Goal: Task Accomplishment & Management: Manage account settings

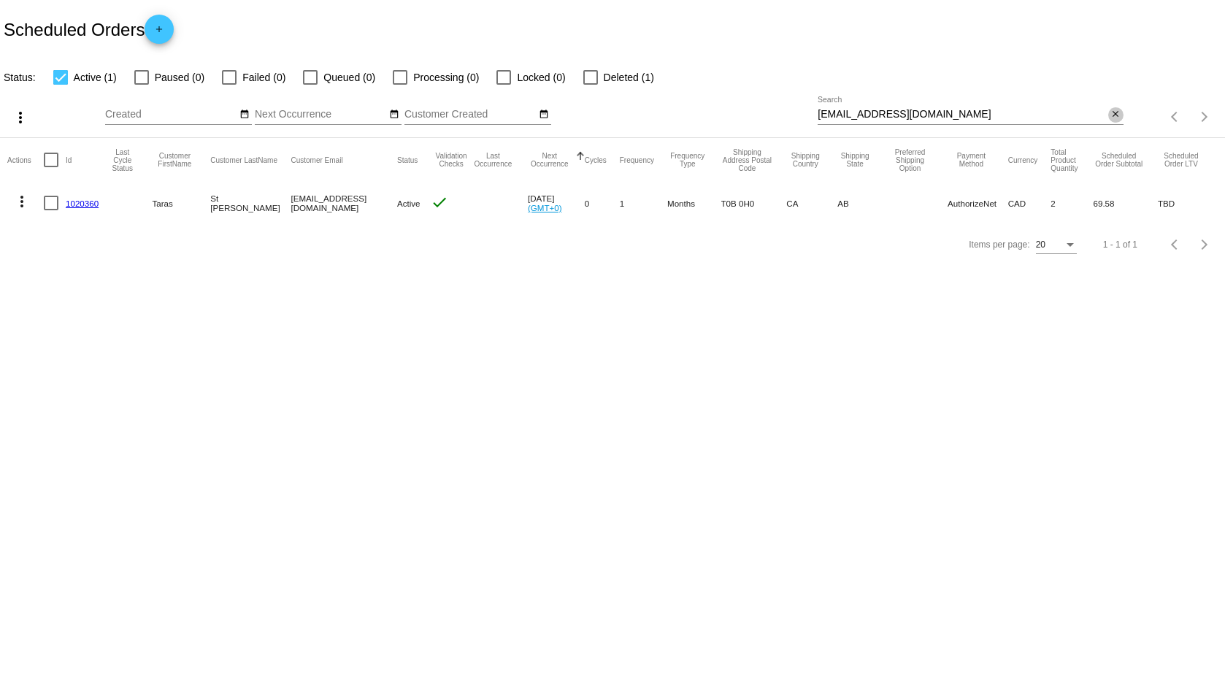
click at [1116, 115] on mat-icon "close" at bounding box center [1116, 115] width 10 height 12
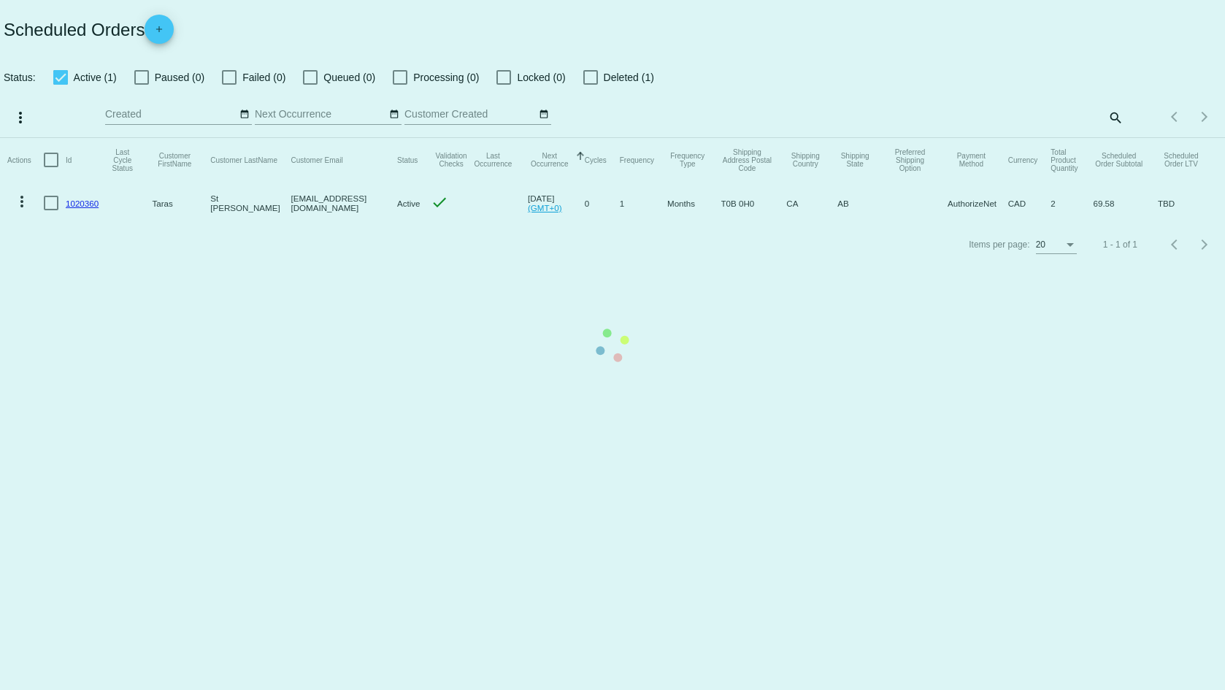
click at [1119, 138] on mat-table "Actions Id Last Cycle Status Customer FirstName Customer LastName Customer Emai…" at bounding box center [612, 181] width 1225 height 86
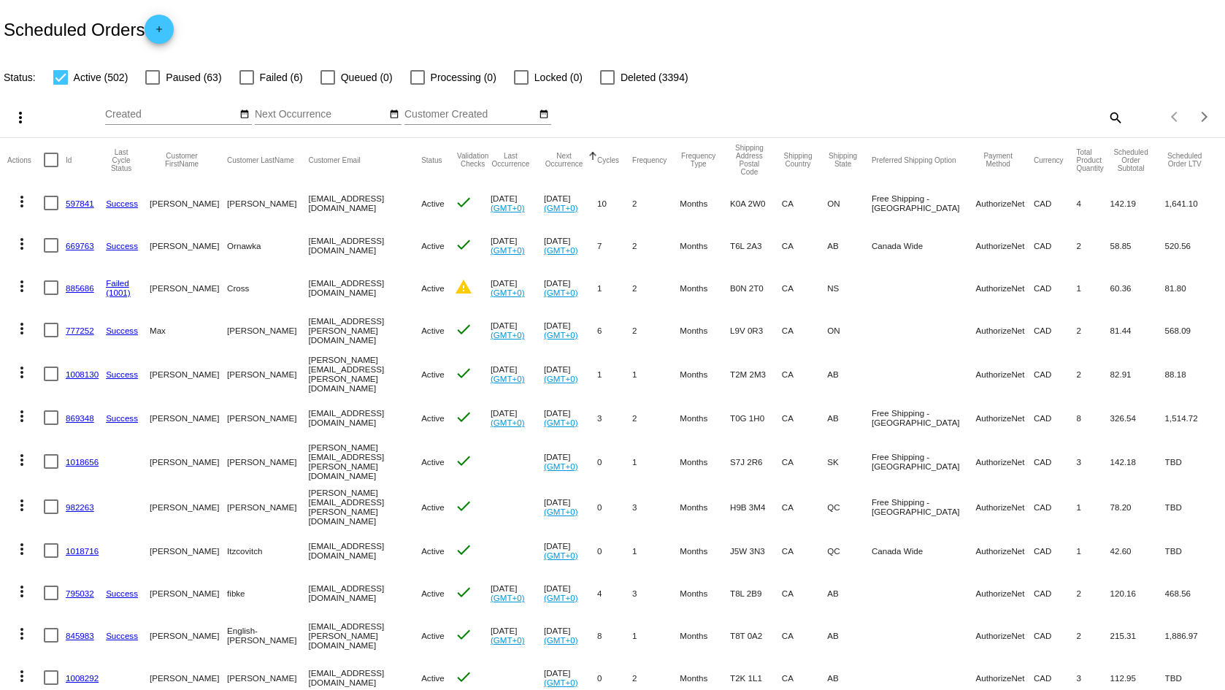
click at [1124, 117] on div "Items per page: 20 1 - 20 of 502" at bounding box center [1174, 116] width 101 height 41
click at [1111, 118] on div "more_vert Oct Jan Feb Mar [DATE]" at bounding box center [612, 112] width 1225 height 52
click at [1106, 117] on mat-icon "search" at bounding box center [1115, 117] width 18 height 23
paste input "[EMAIL_ADDRESS][DOMAIN_NAME]"
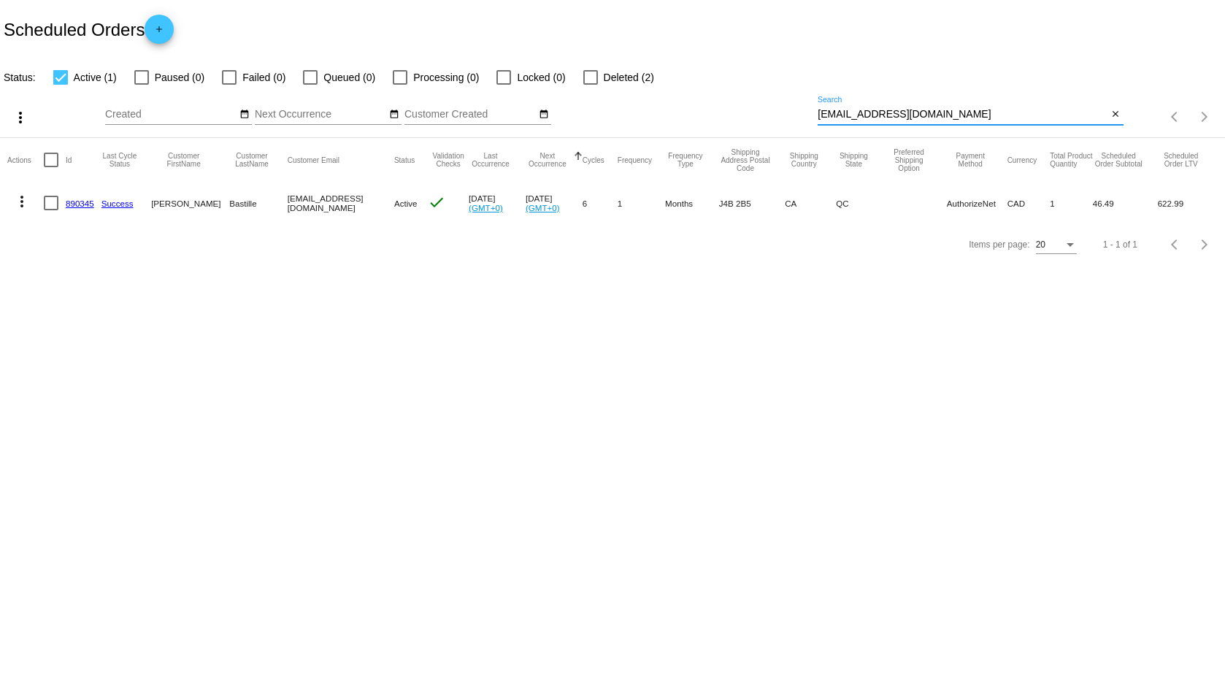
type input "[EMAIL_ADDRESS][DOMAIN_NAME]"
click at [83, 205] on link "890345" at bounding box center [80, 203] width 28 height 9
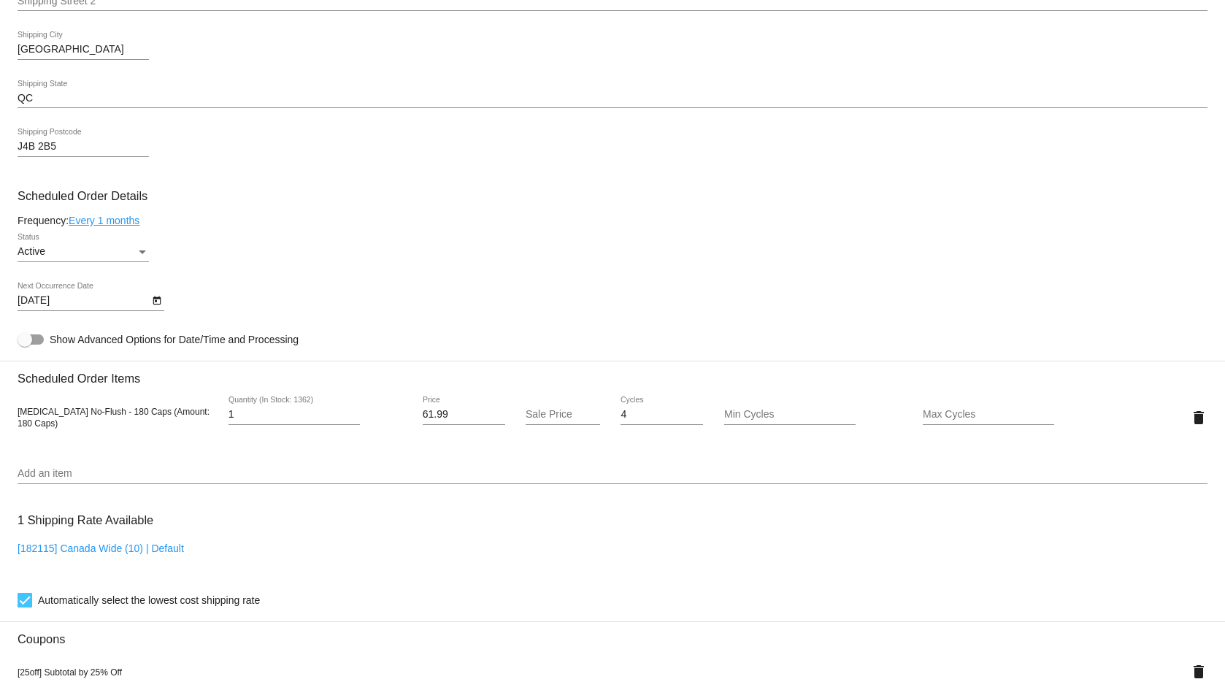
scroll to position [803, 0]
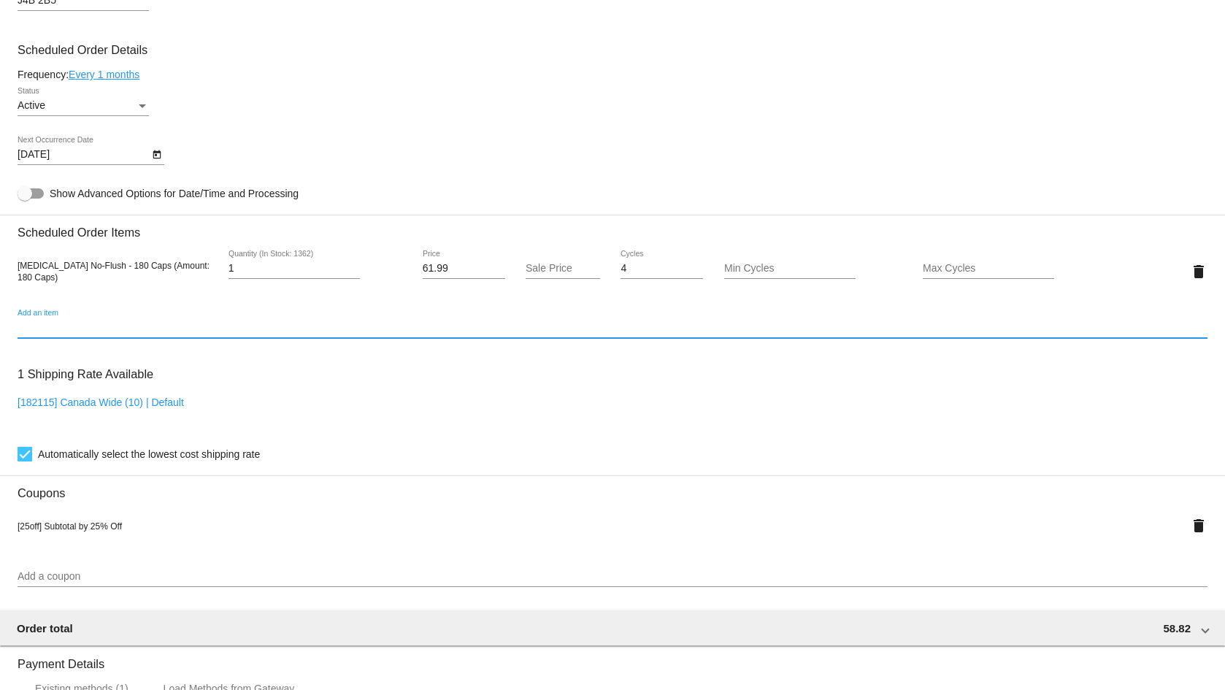
click at [50, 326] on input "Add an item" at bounding box center [613, 328] width 1190 height 12
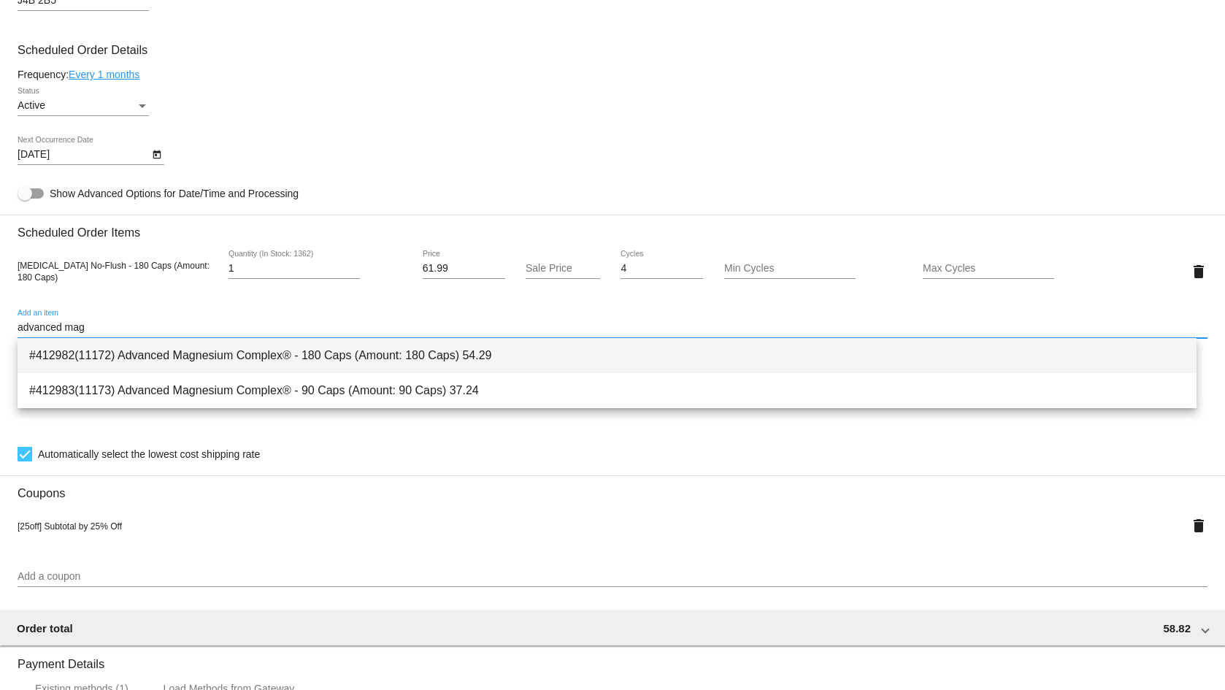
type input "advanced mag"
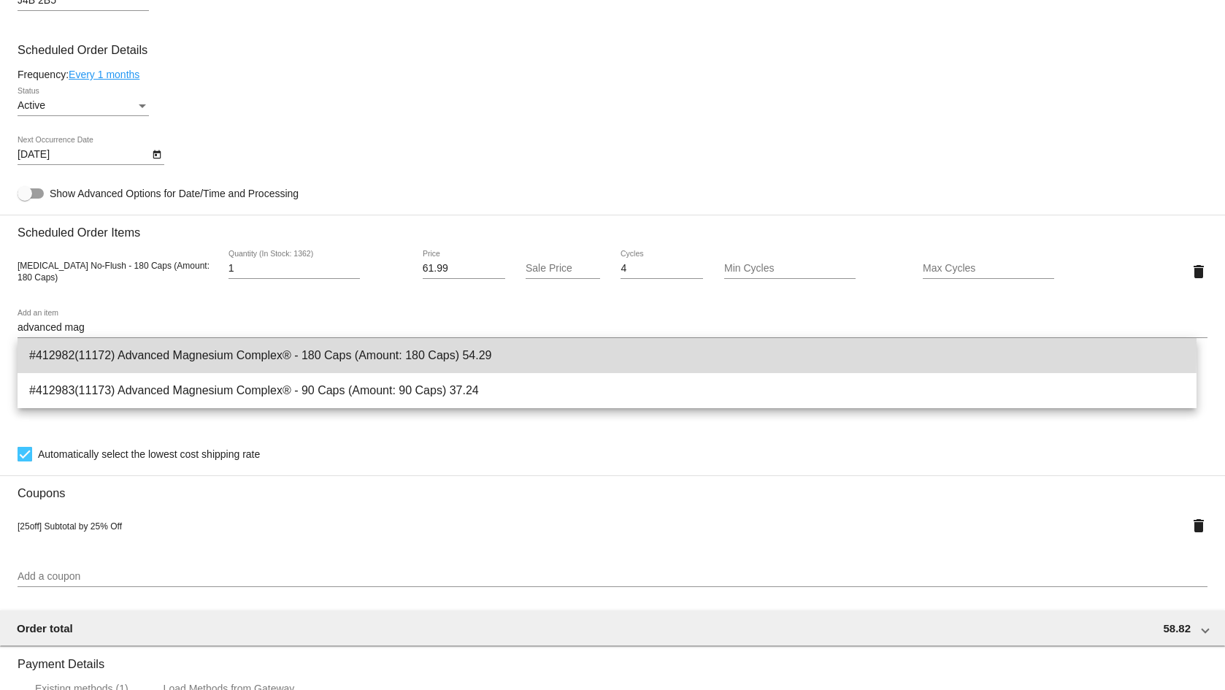
click at [121, 348] on span "#412982(11172) Advanced Magnesium Complex® - 180 Caps (Amount: 180 Caps) 54.29" at bounding box center [607, 355] width 1156 height 35
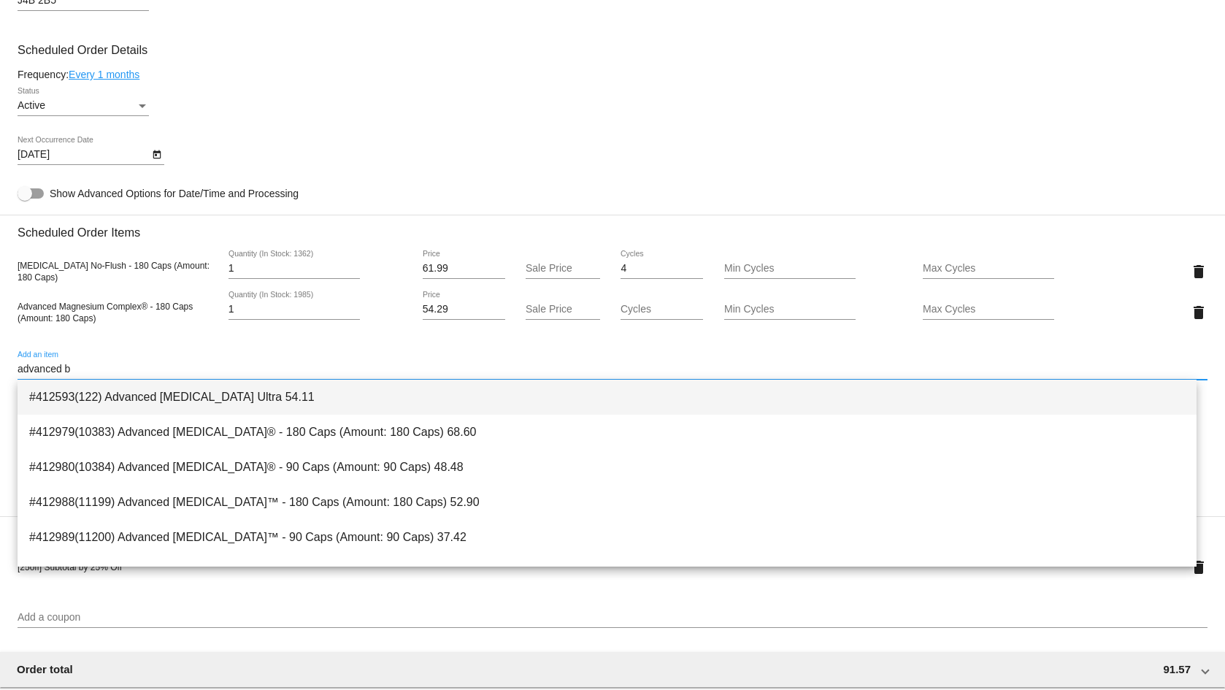
type input "advanced b"
click at [127, 394] on span "#412593(122) Advanced [MEDICAL_DATA] Ultra 54.11" at bounding box center [607, 397] width 1156 height 35
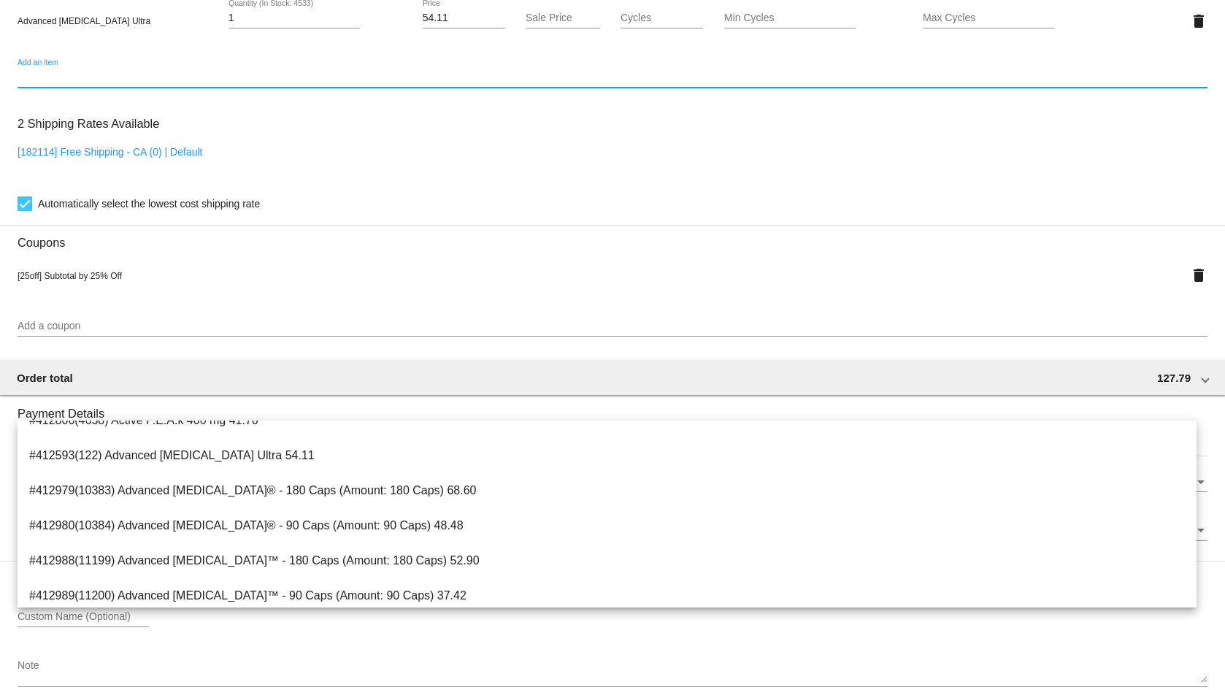
scroll to position [1213, 0]
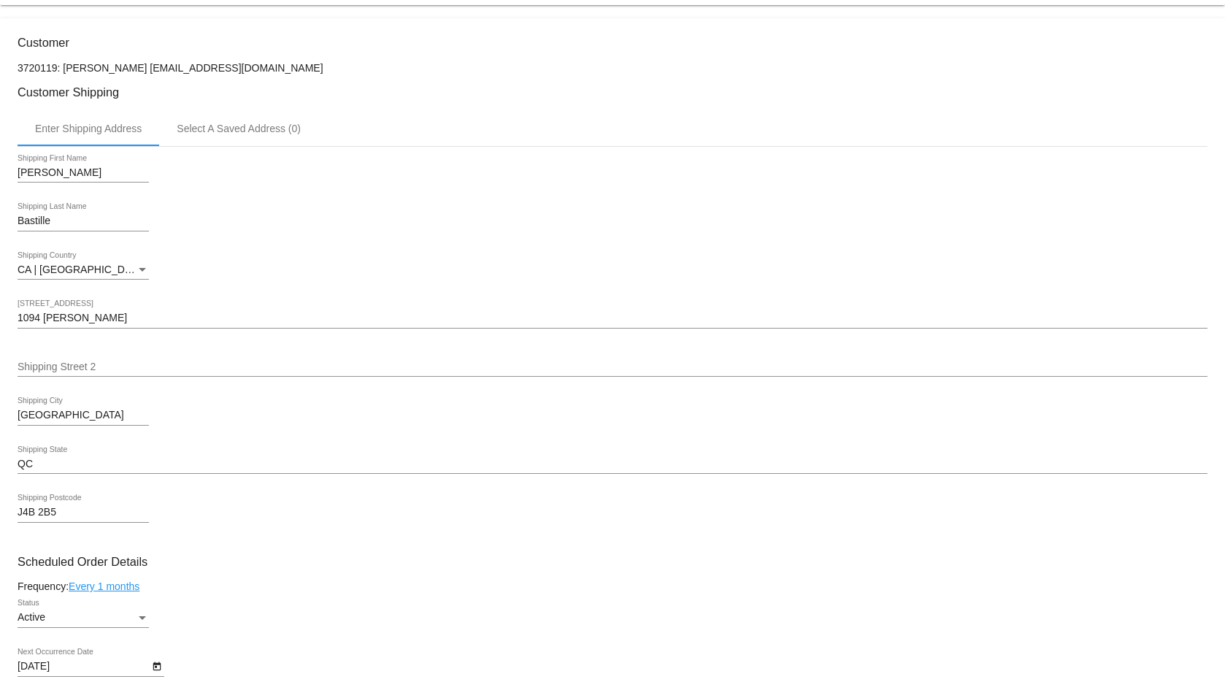
scroll to position [0, 0]
